Goal: Find contact information: Find contact information

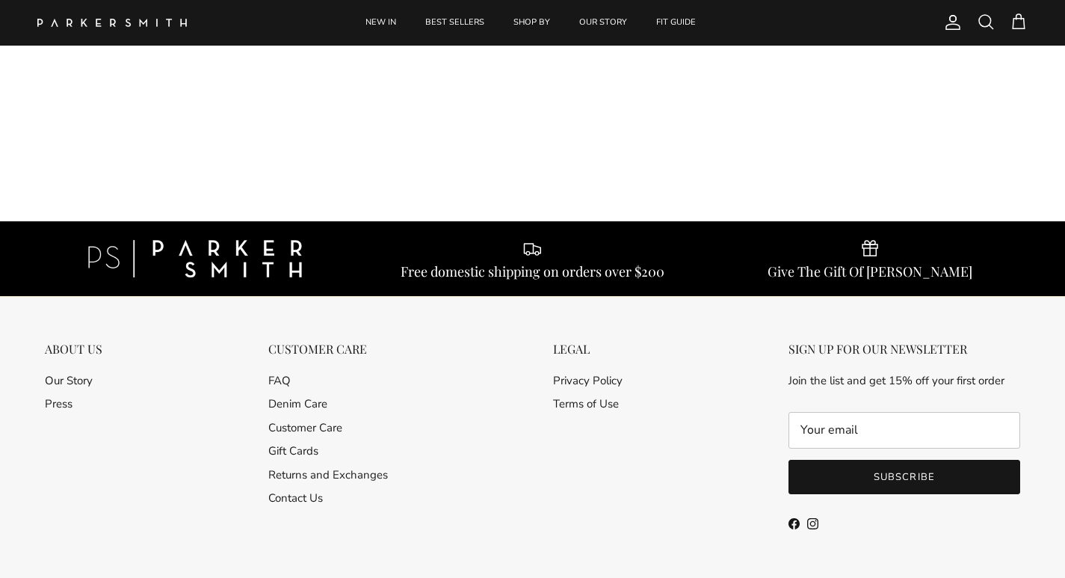
scroll to position [351, 0]
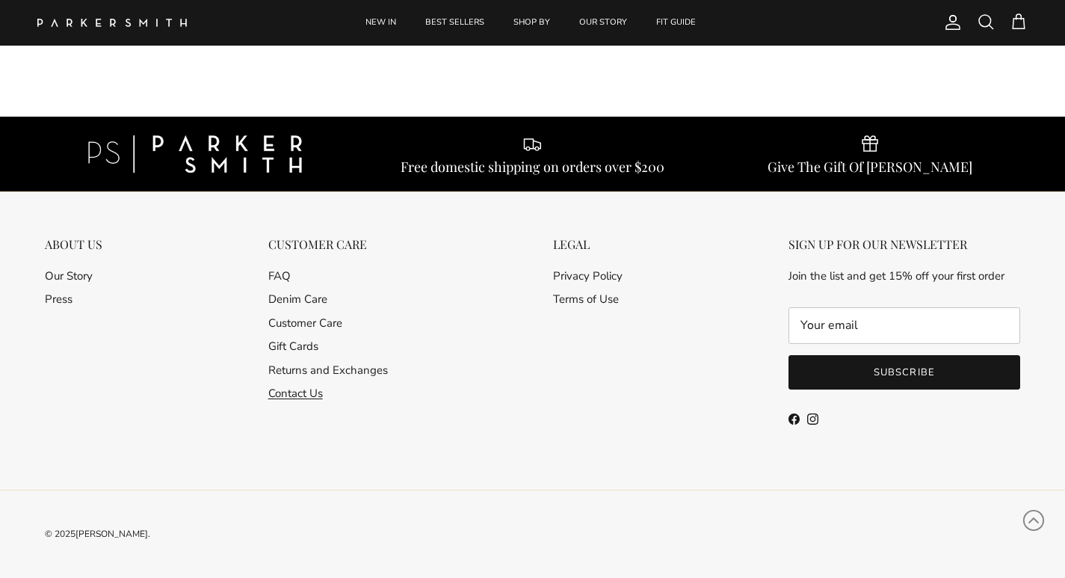
click at [294, 392] on link "Contact Us" at bounding box center [295, 393] width 55 height 15
click at [293, 392] on link "Contact Us" at bounding box center [295, 393] width 55 height 15
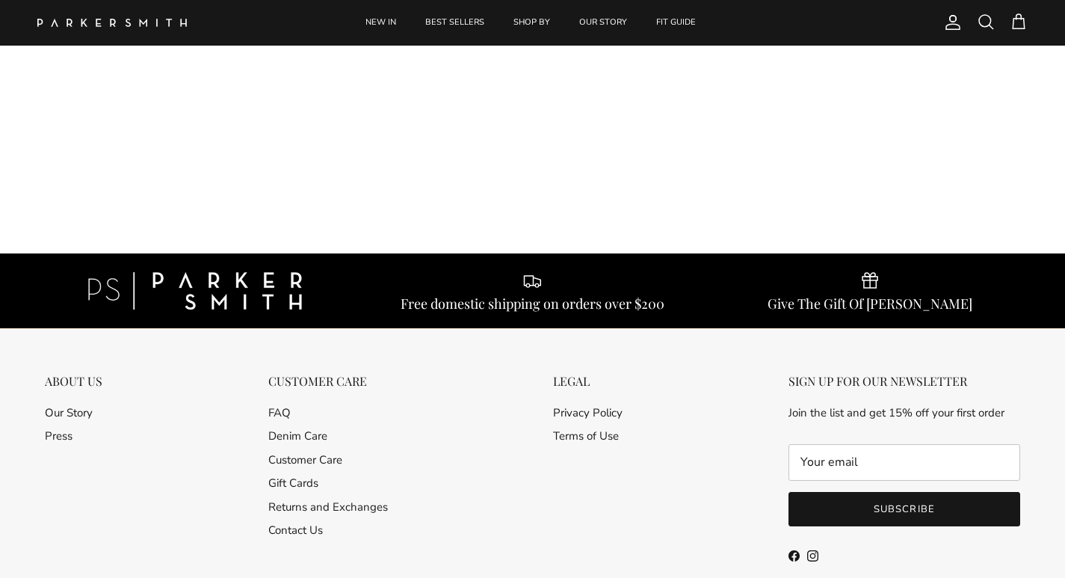
scroll to position [249, 0]
